Goal: Navigation & Orientation: Find specific page/section

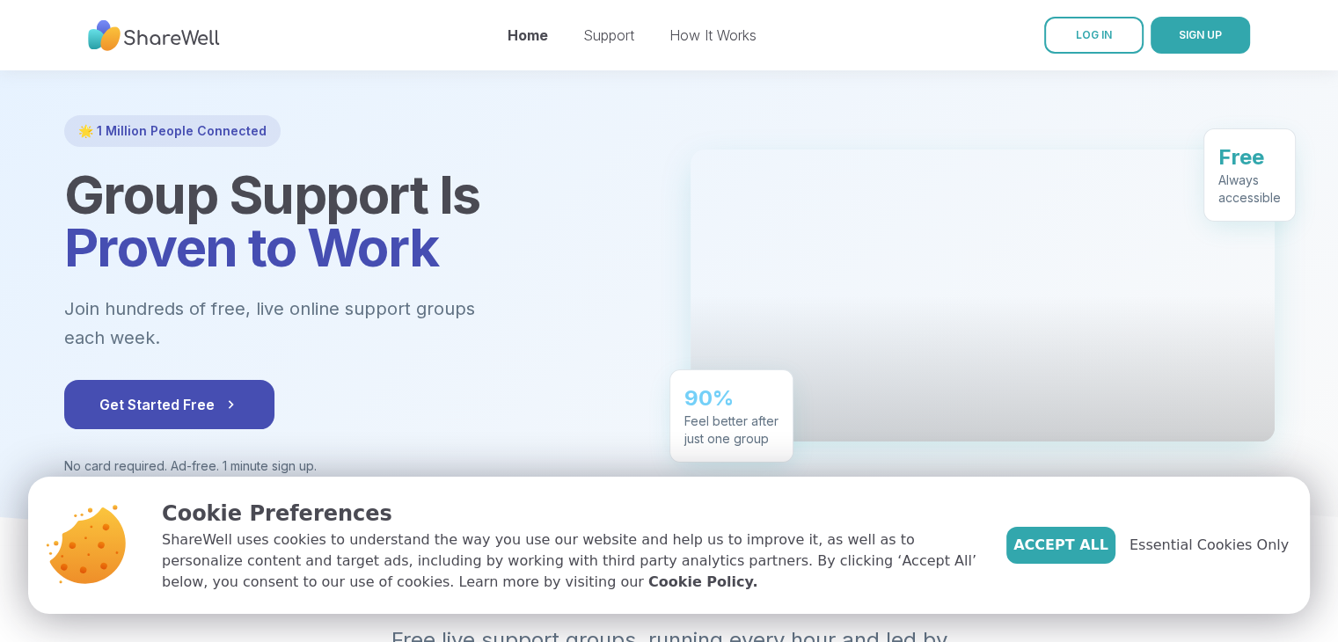
scroll to position [176, 0]
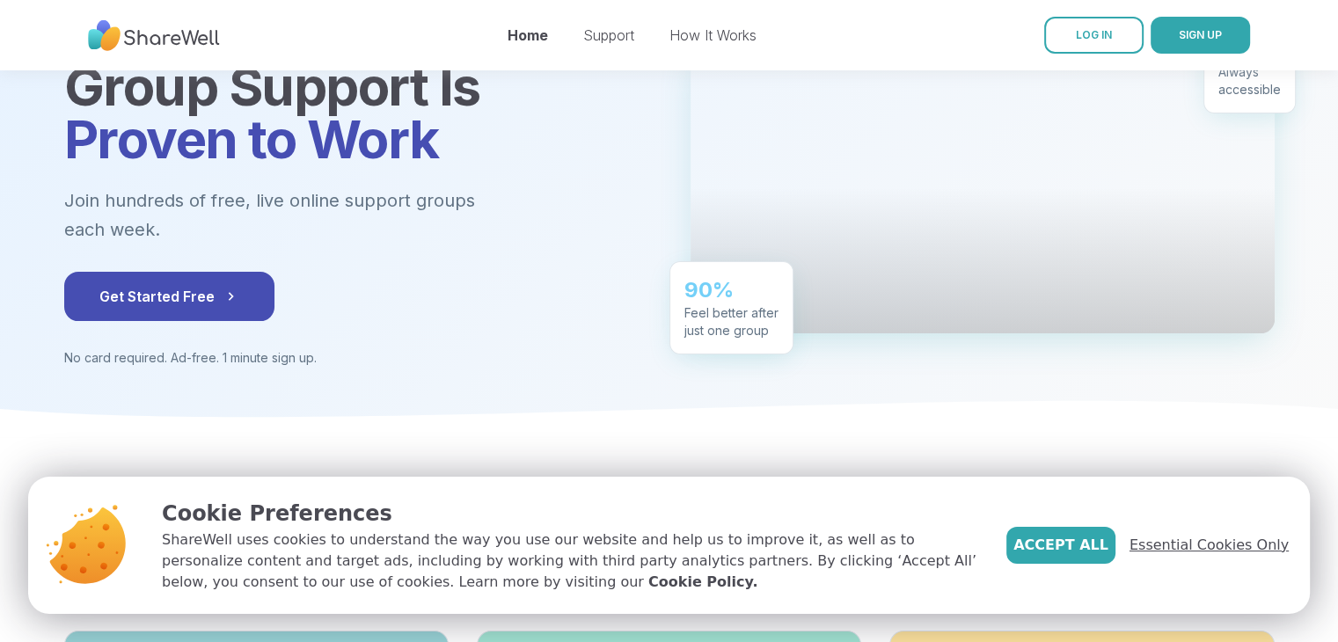
click at [1185, 550] on span "Essential Cookies Only" at bounding box center [1208, 545] width 159 height 21
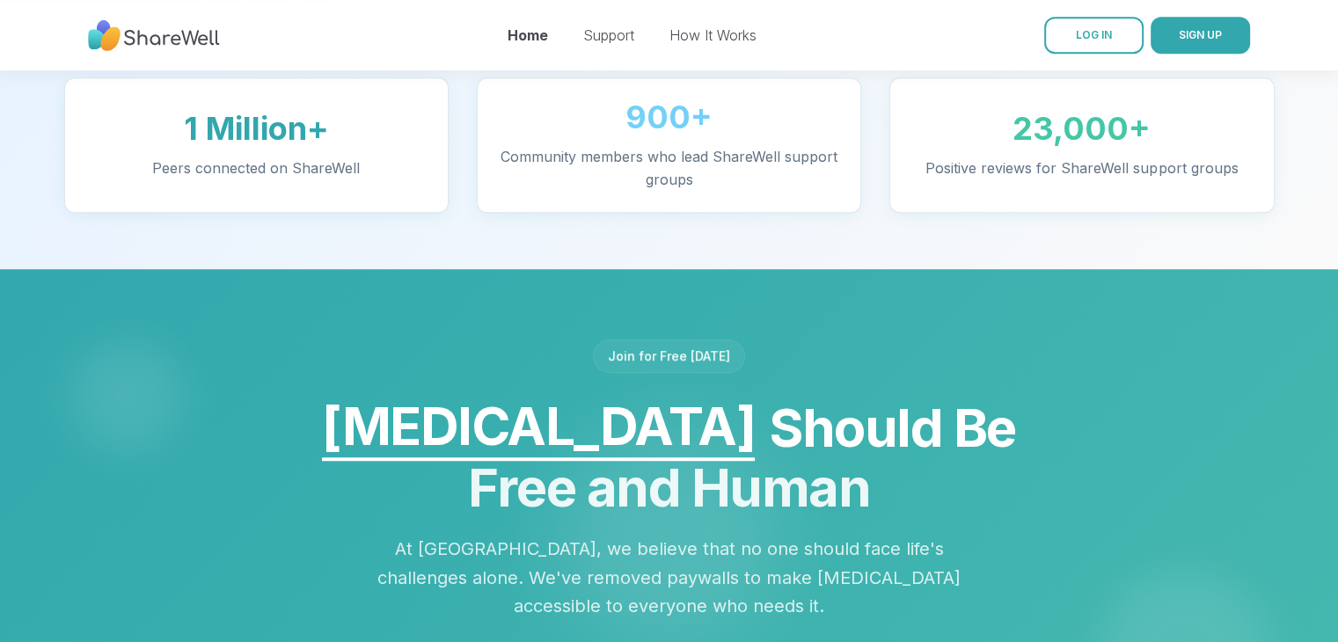
scroll to position [1407, 0]
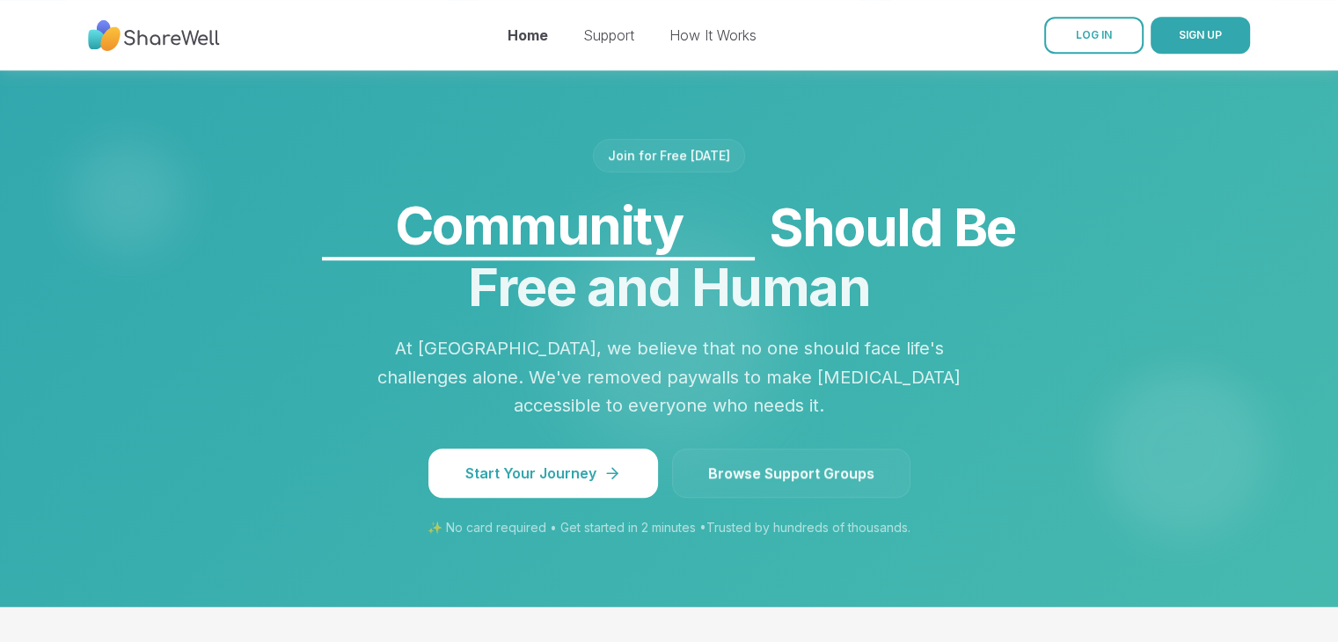
click at [719, 449] on link "Browse Support Groups" at bounding box center [791, 473] width 238 height 49
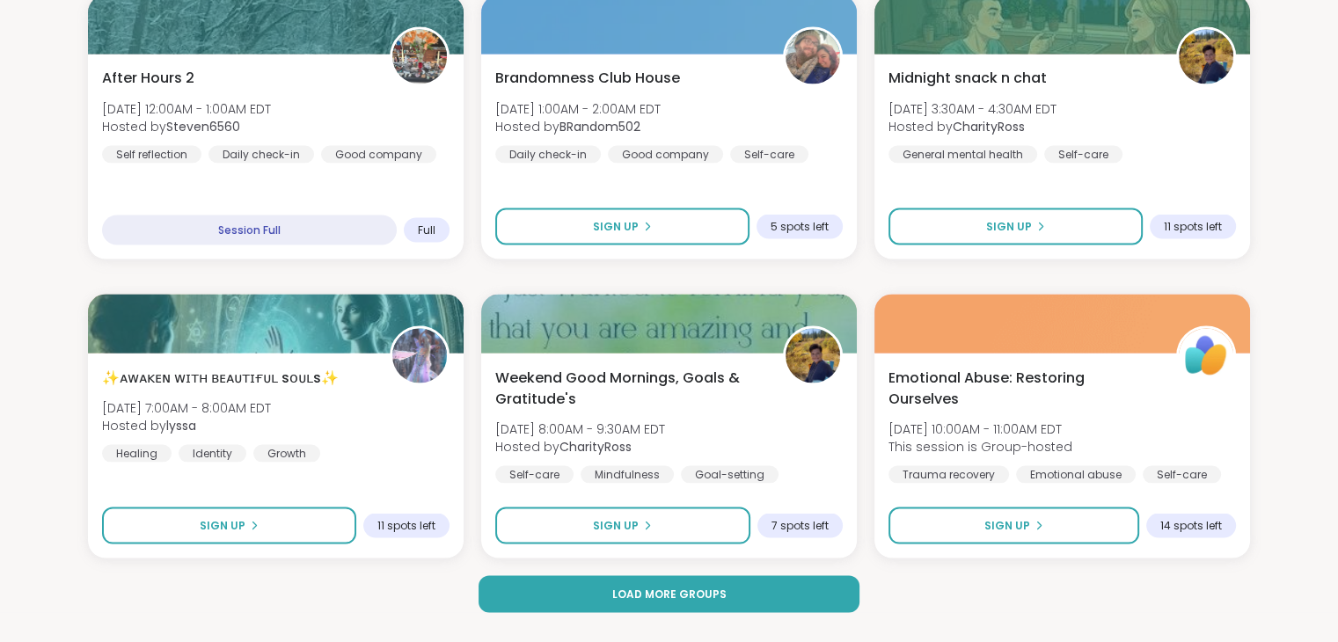
scroll to position [3648, 0]
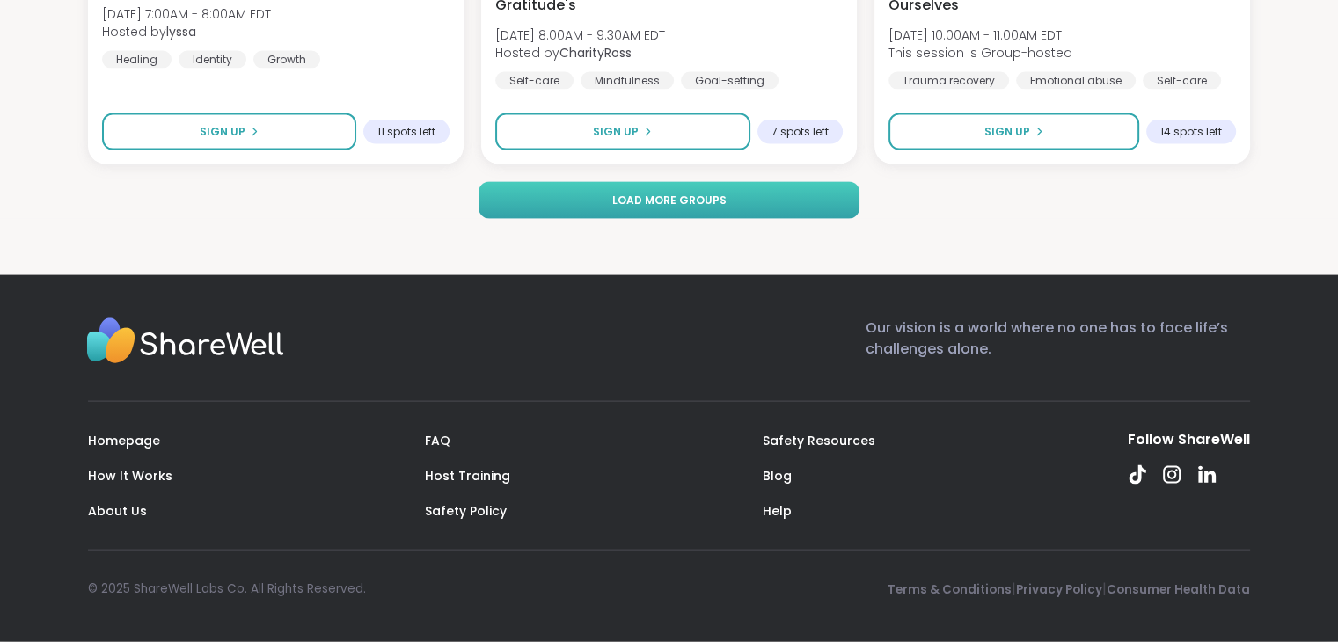
click at [665, 199] on span "Load more groups" at bounding box center [668, 201] width 114 height 16
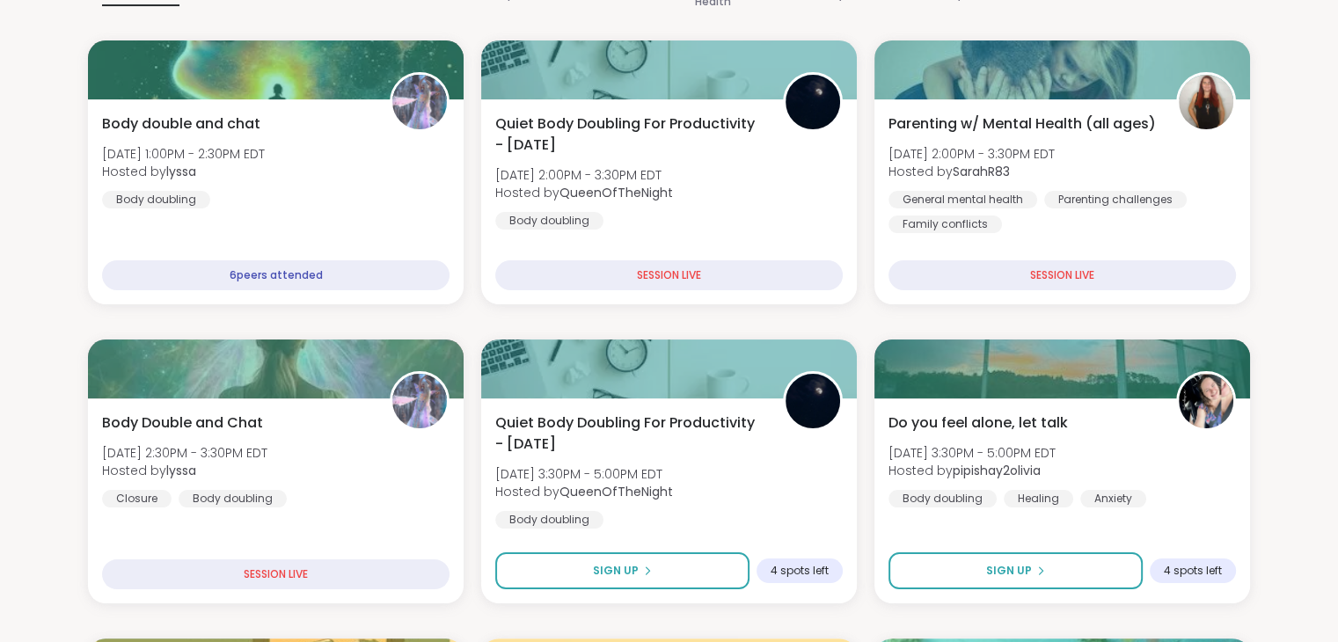
scroll to position [0, 0]
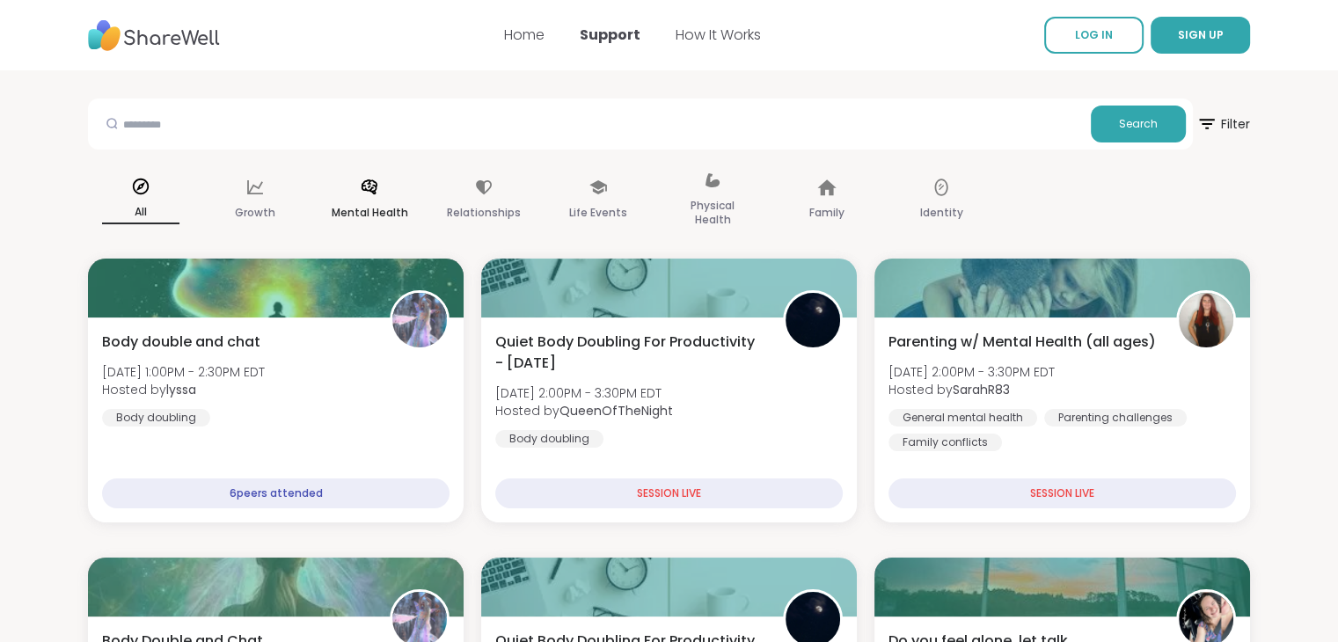
click at [365, 192] on icon at bounding box center [369, 187] width 19 height 19
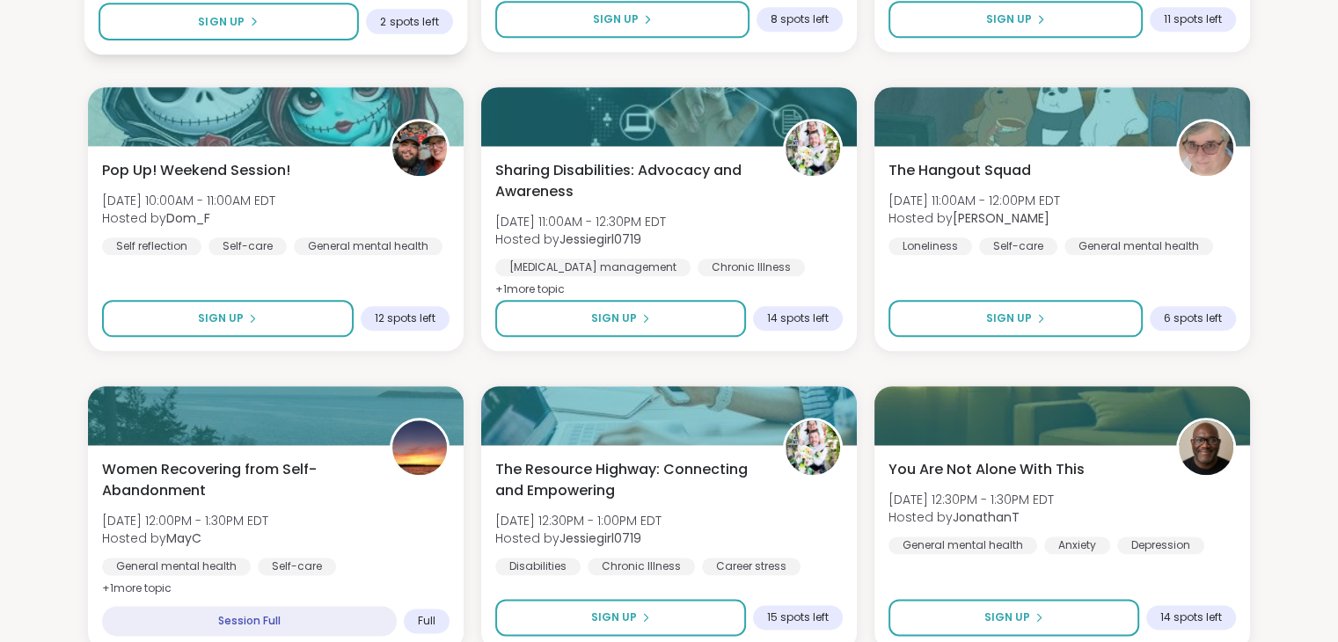
scroll to position [2023, 0]
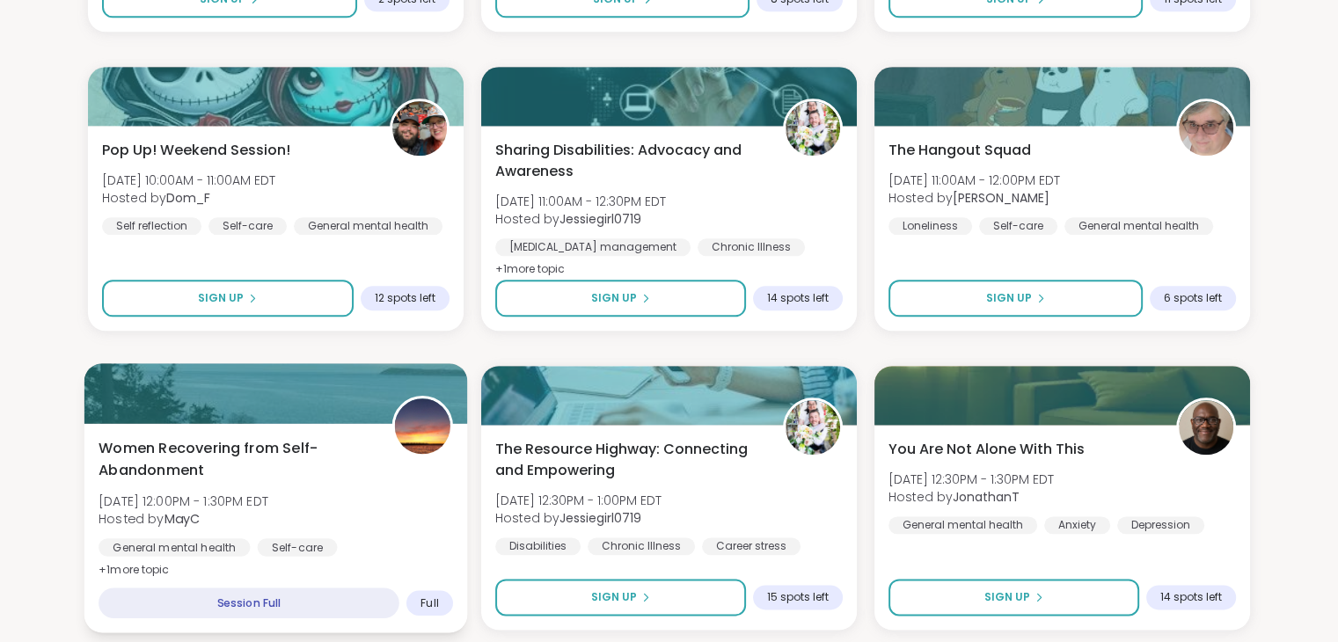
click at [414, 491] on div "Women Recovering from Self-Abandonment [DATE] 12:00PM - 1:30PM EDT Hosted by Ma…" at bounding box center [275, 509] width 354 height 143
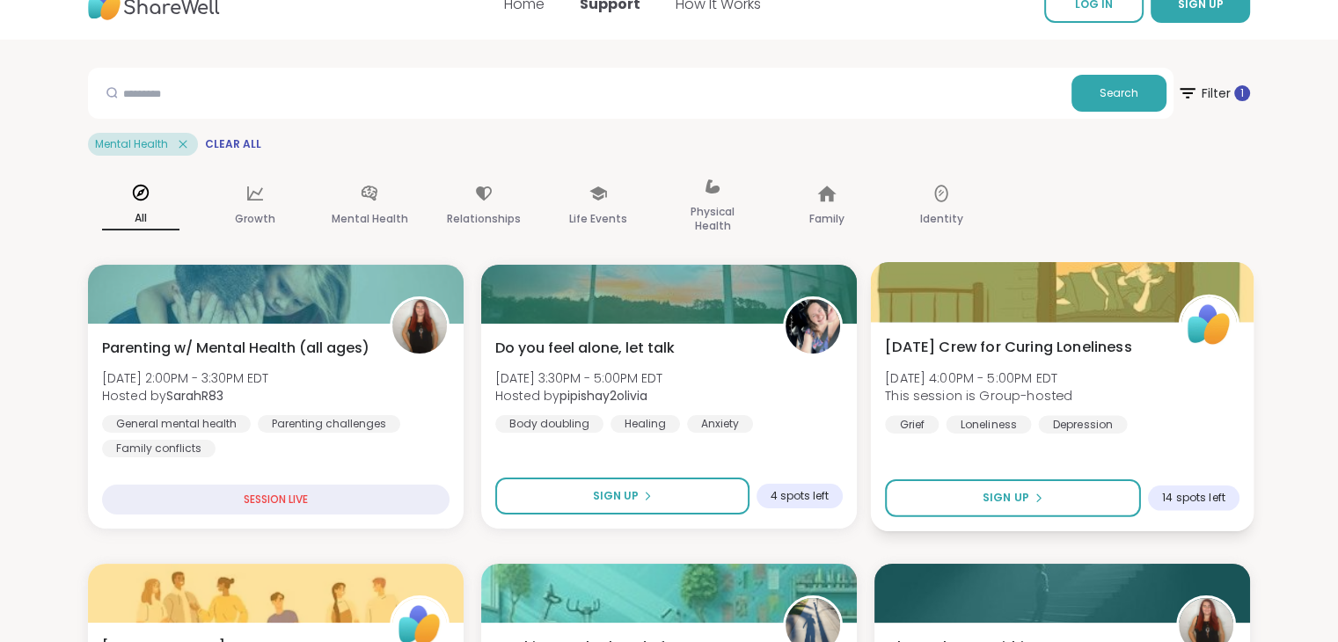
scroll to position [0, 0]
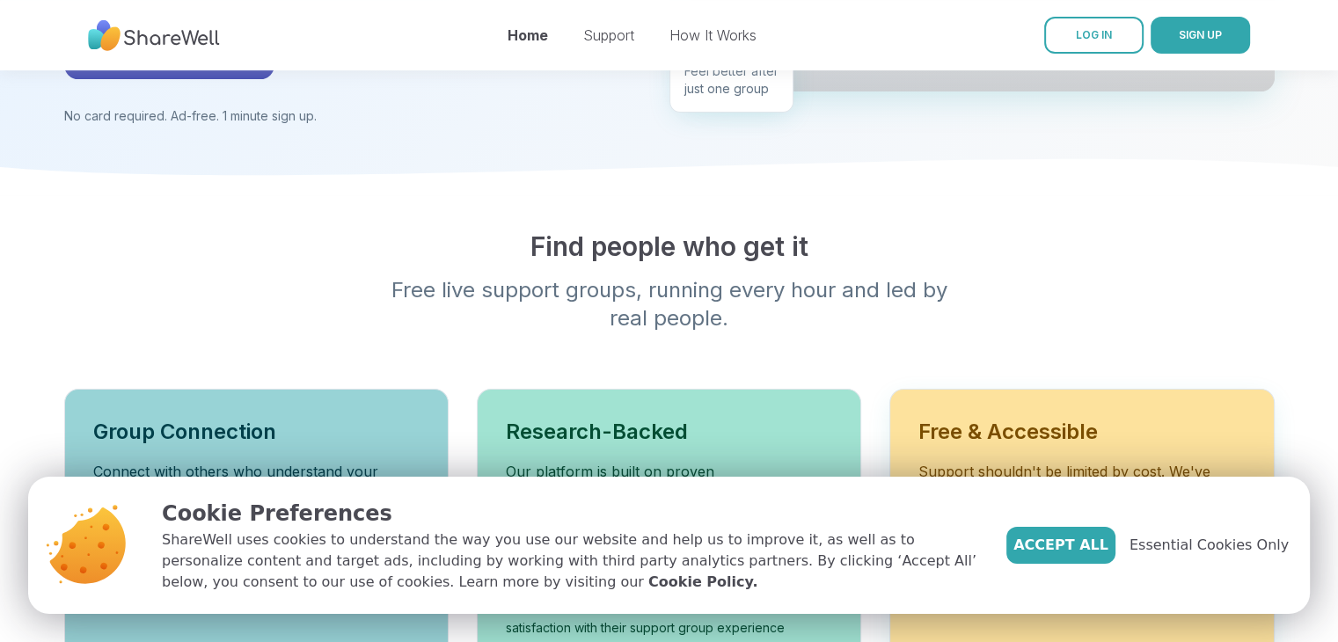
scroll to position [879, 0]
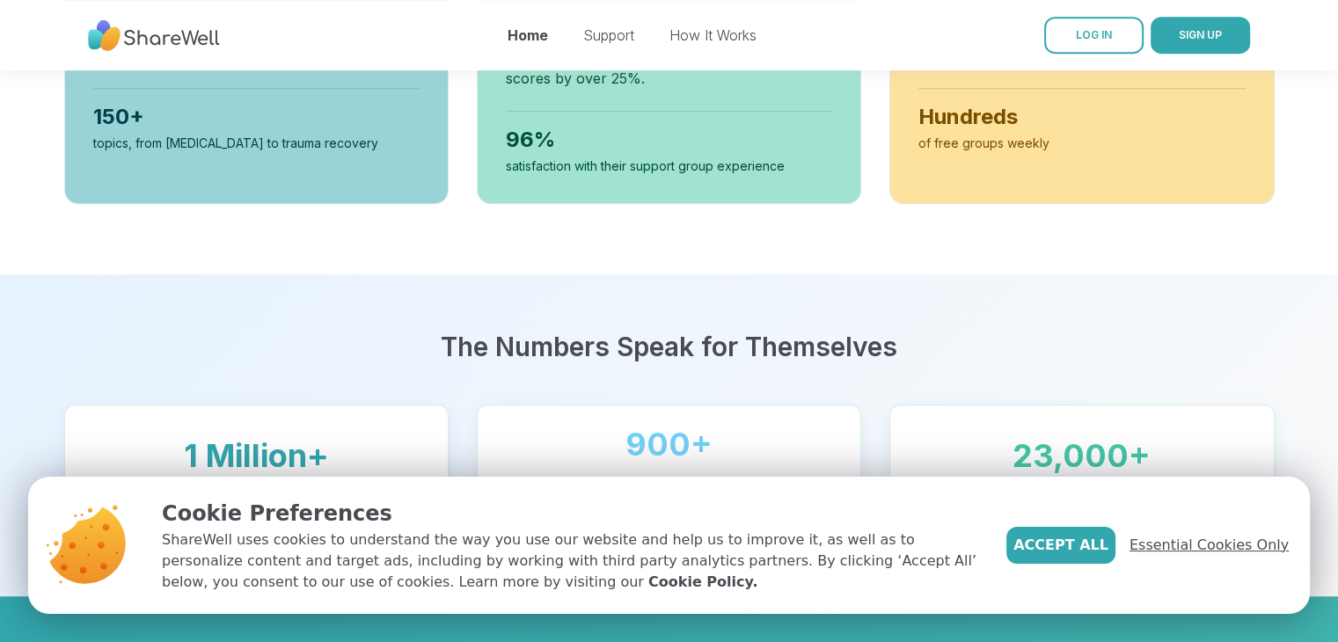
click at [1242, 547] on span "Essential Cookies Only" at bounding box center [1208, 545] width 159 height 21
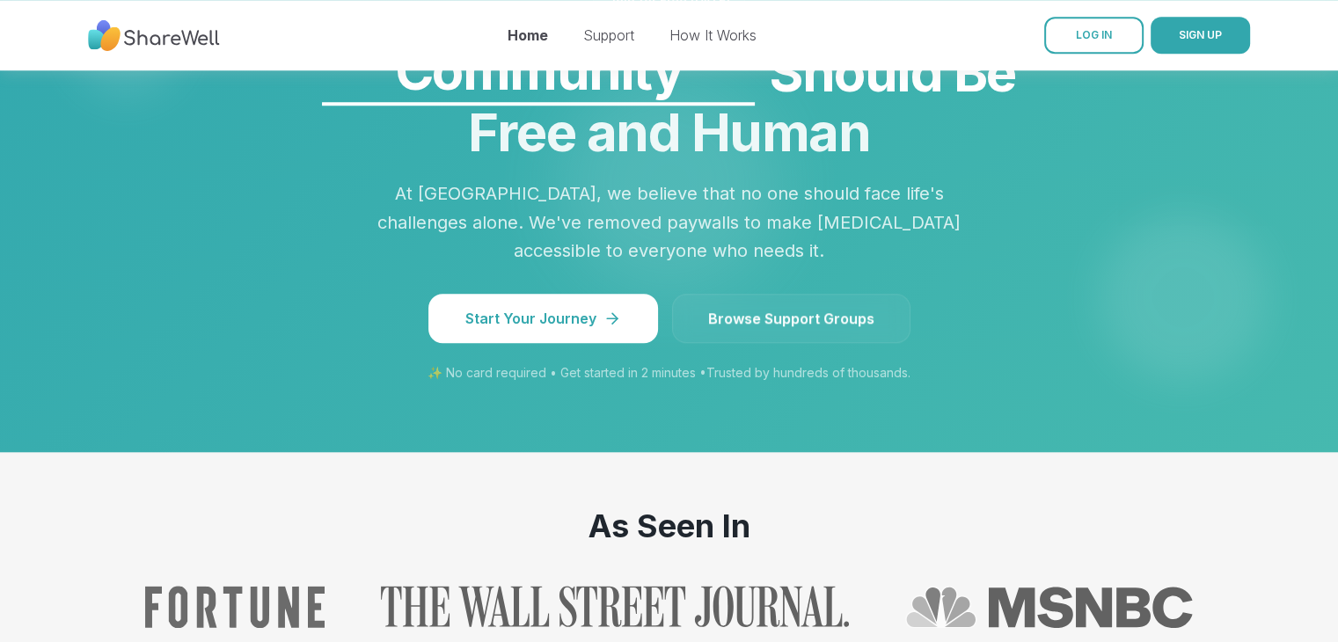
scroll to position [1243, 0]
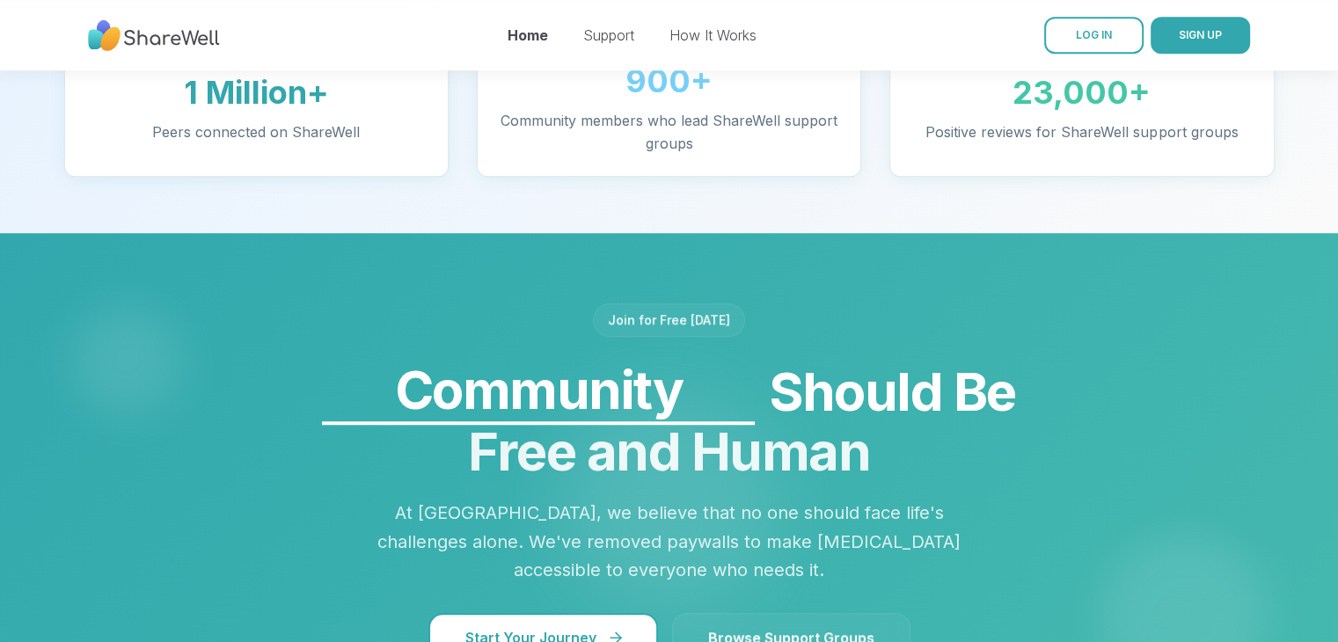
click at [517, 627] on span "Start Your Journey" at bounding box center [543, 637] width 156 height 21
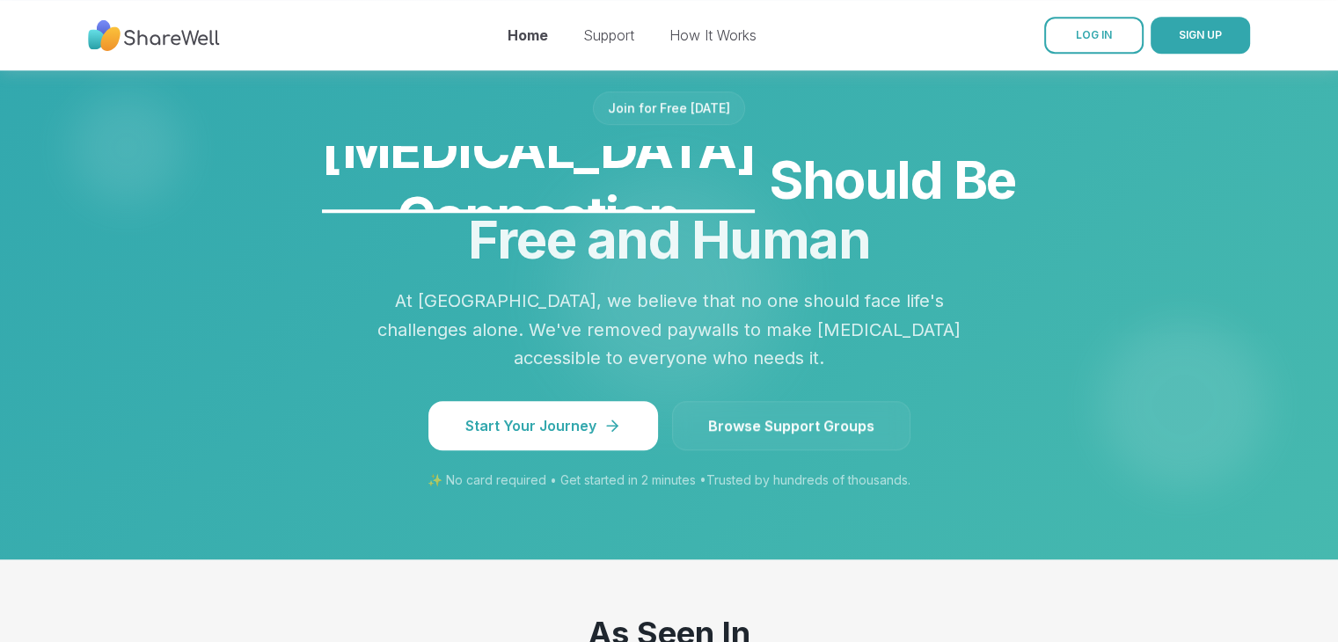
scroll to position [1583, 0]
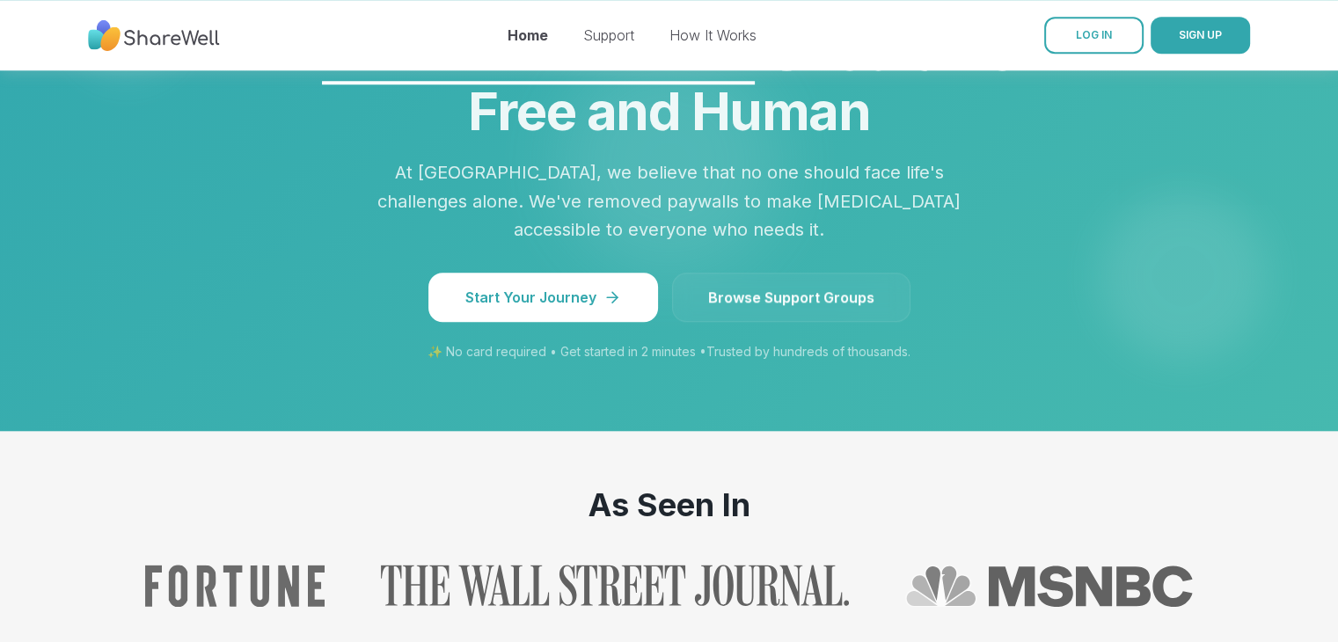
click at [782, 273] on link "Browse Support Groups" at bounding box center [791, 297] width 238 height 49
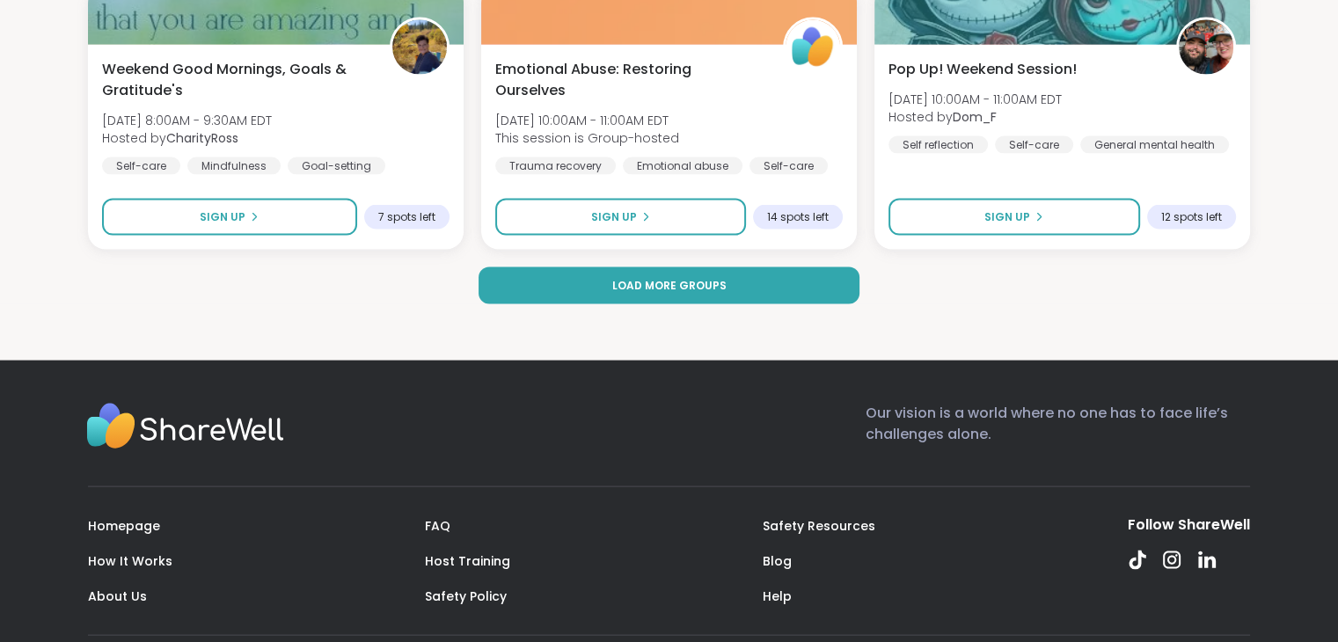
scroll to position [3648, 0]
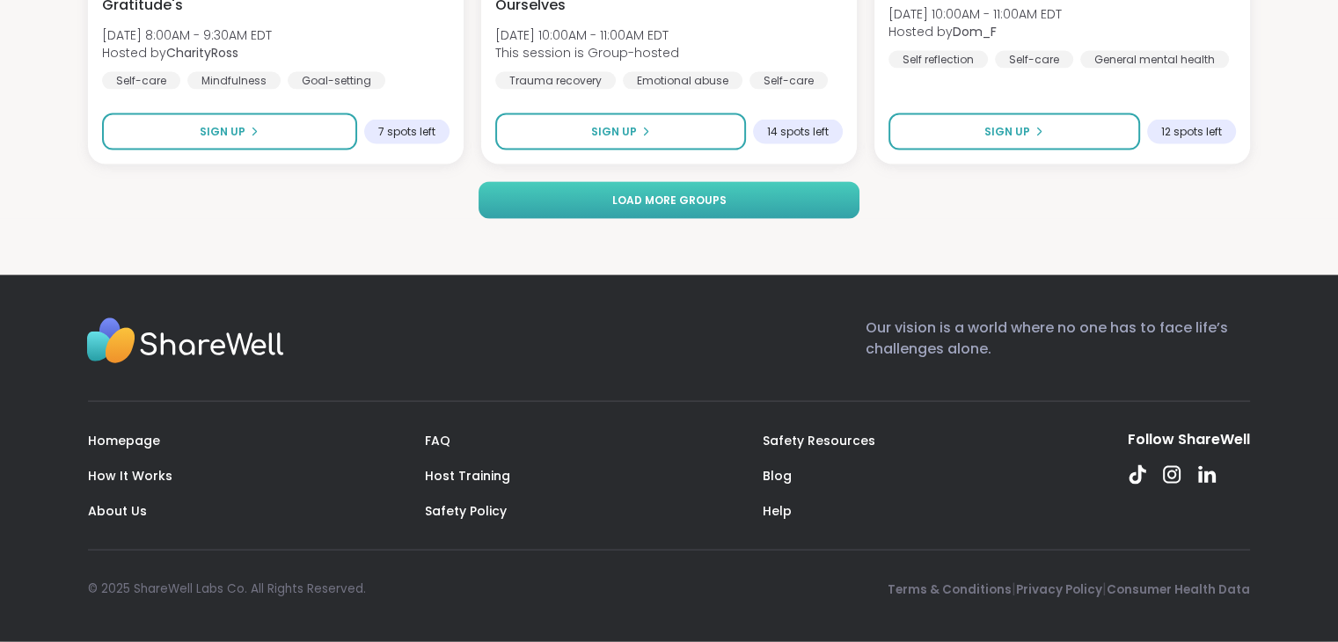
click at [689, 201] on span "Load more groups" at bounding box center [668, 201] width 114 height 16
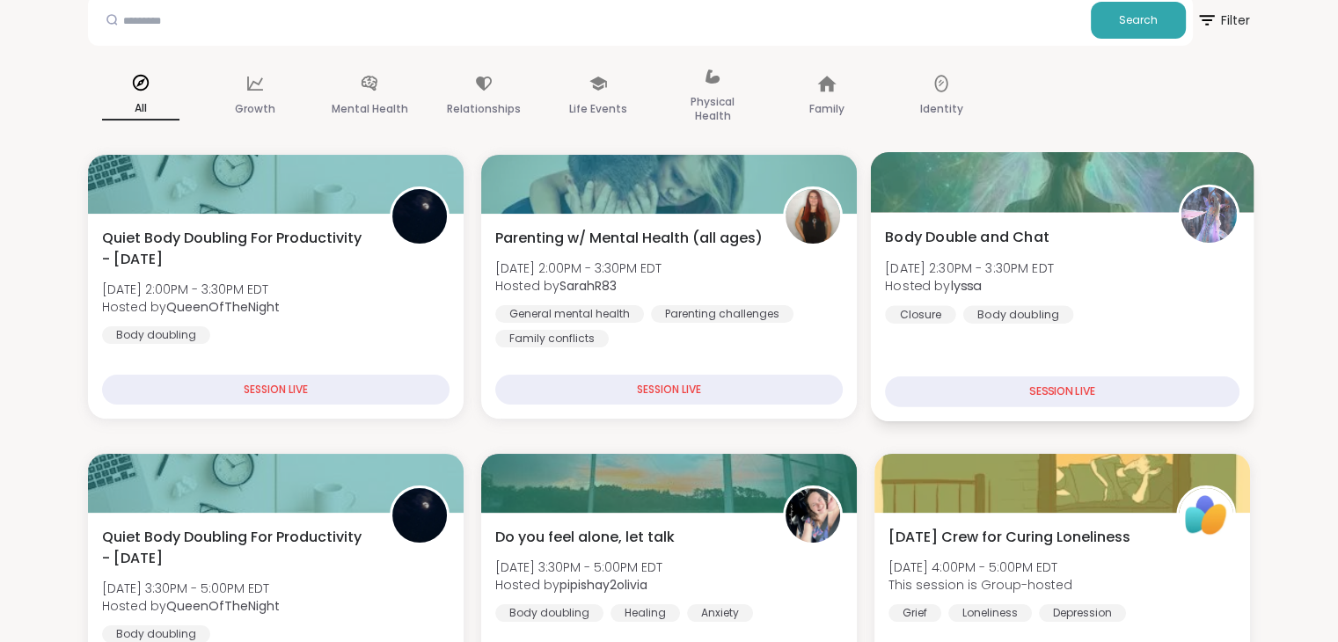
scroll to position [0, 0]
